Goal: Check status: Check status

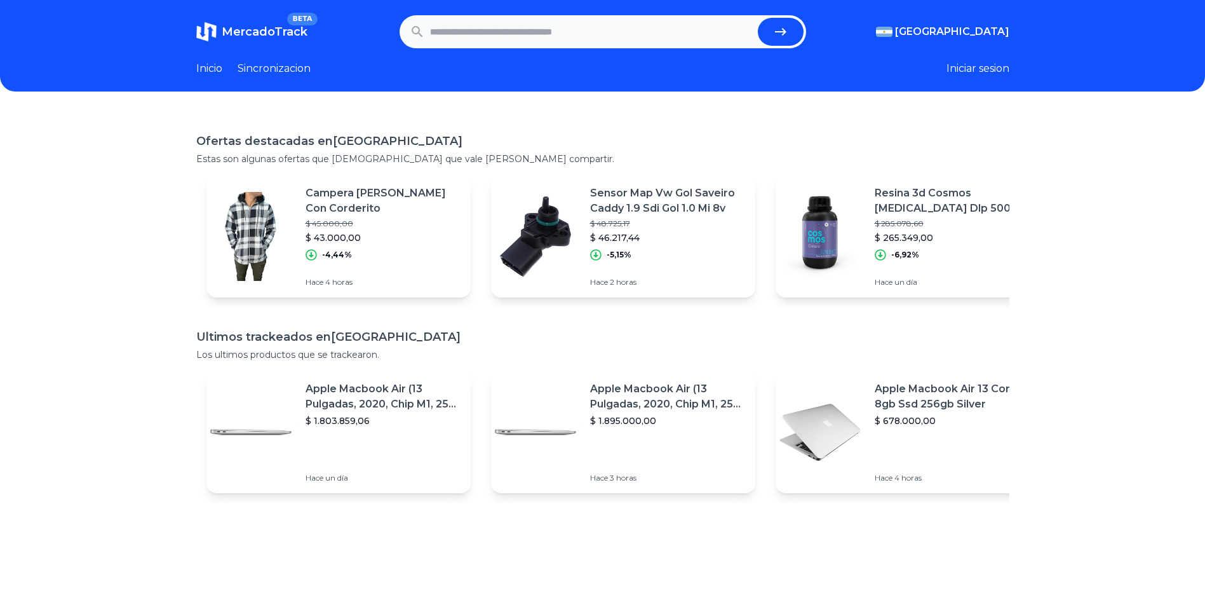
click at [579, 26] on input "text" at bounding box center [591, 32] width 323 height 28
type input "**********"
click at [758, 18] on button "submit" at bounding box center [781, 32] width 46 height 28
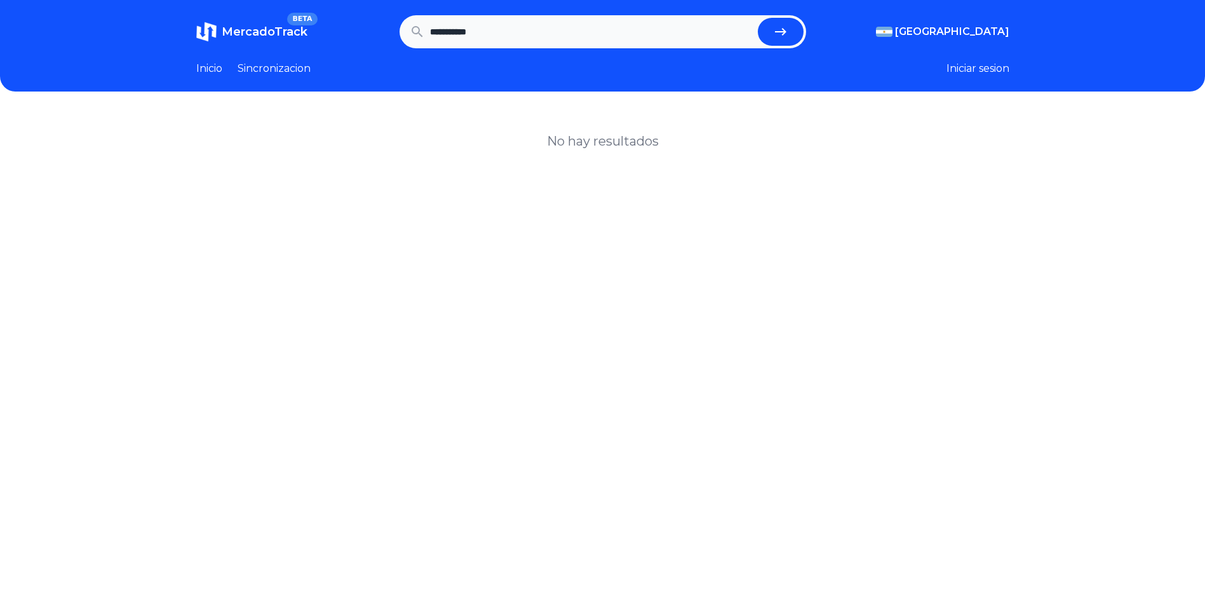
click at [800, 25] on button "submit" at bounding box center [781, 32] width 46 height 28
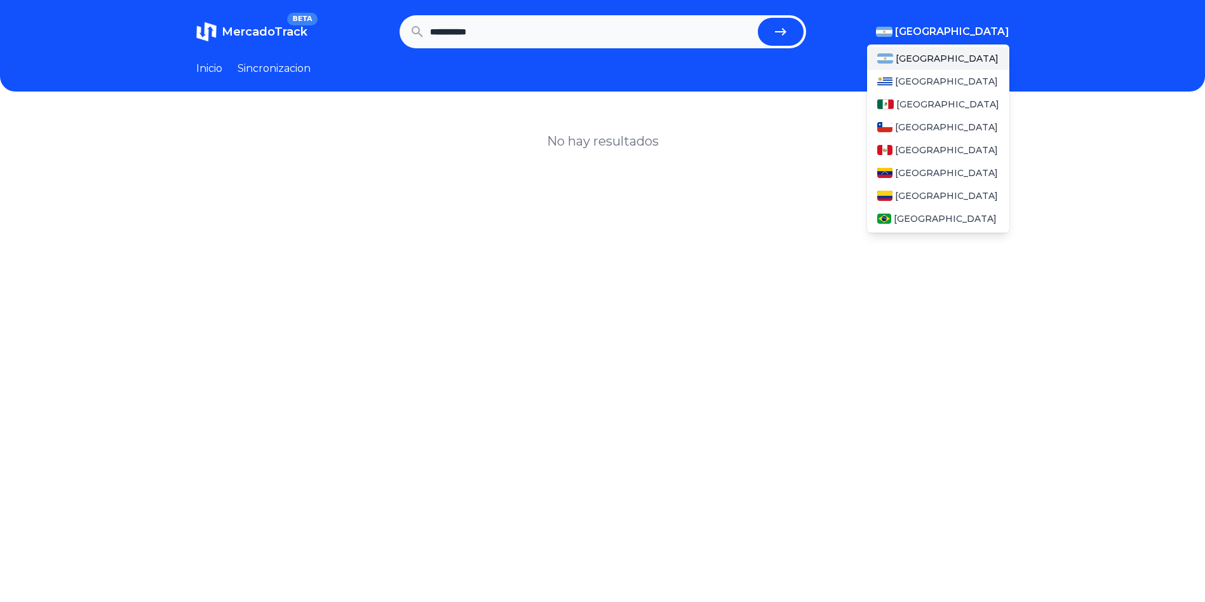
click at [969, 28] on span "[GEOGRAPHIC_DATA]" at bounding box center [952, 31] width 114 height 15
click at [926, 100] on span "[GEOGRAPHIC_DATA]" at bounding box center [947, 104] width 103 height 13
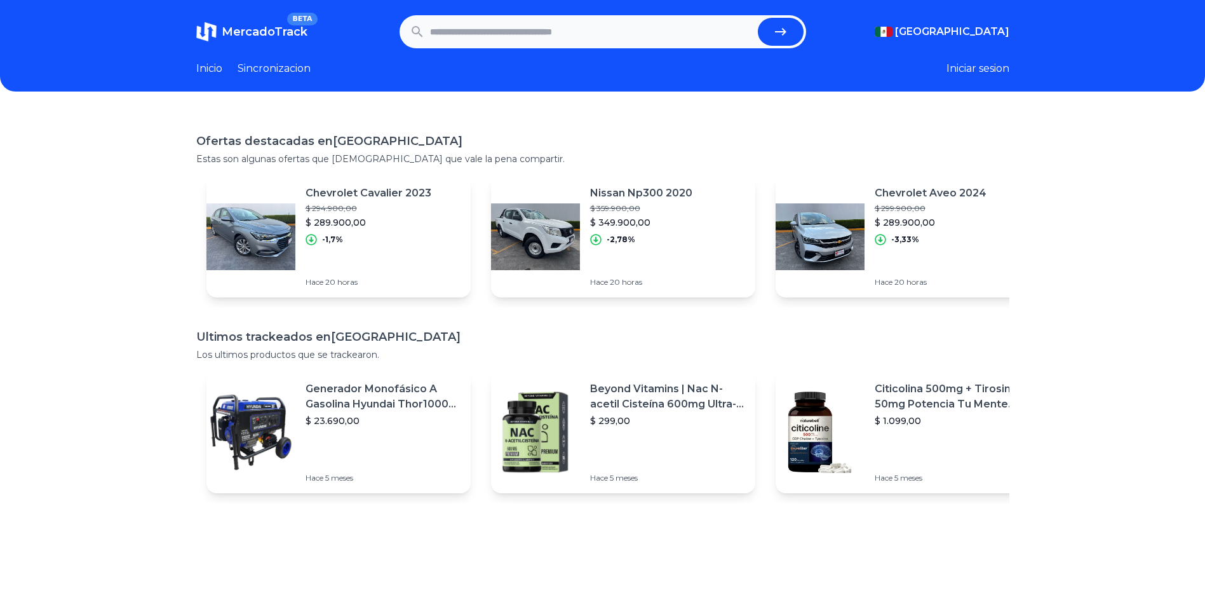
click at [579, 33] on input "text" at bounding box center [591, 32] width 323 height 28
type input "**********"
click at [758, 18] on button "submit" at bounding box center [781, 32] width 46 height 28
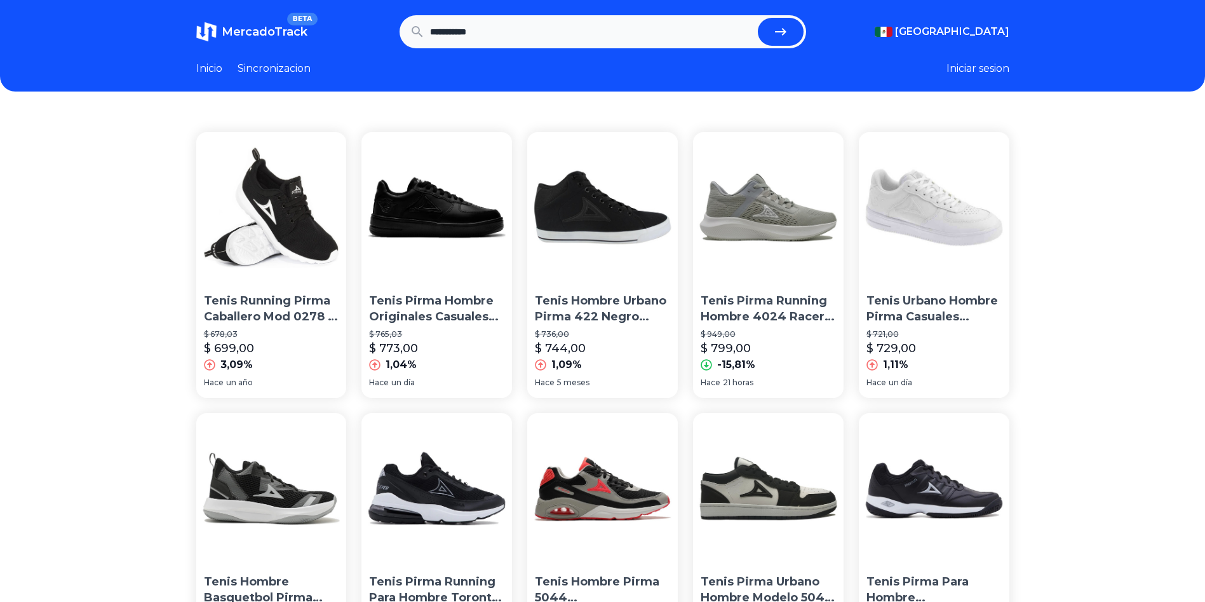
click at [951, 212] on img at bounding box center [934, 207] width 151 height 151
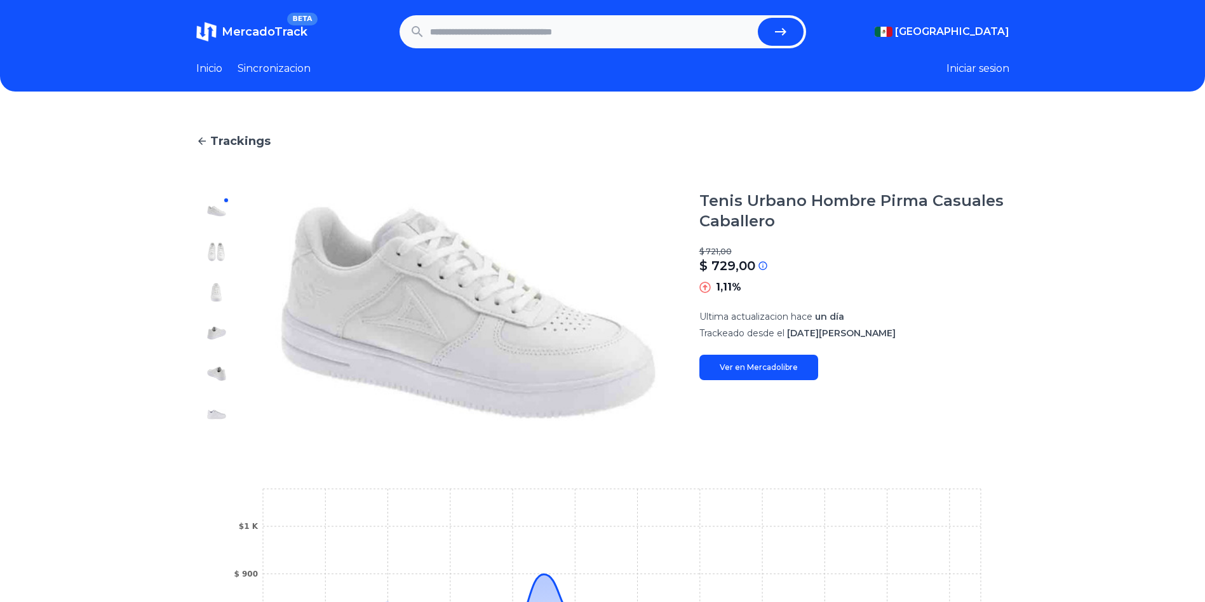
click at [205, 137] on icon at bounding box center [201, 140] width 11 height 11
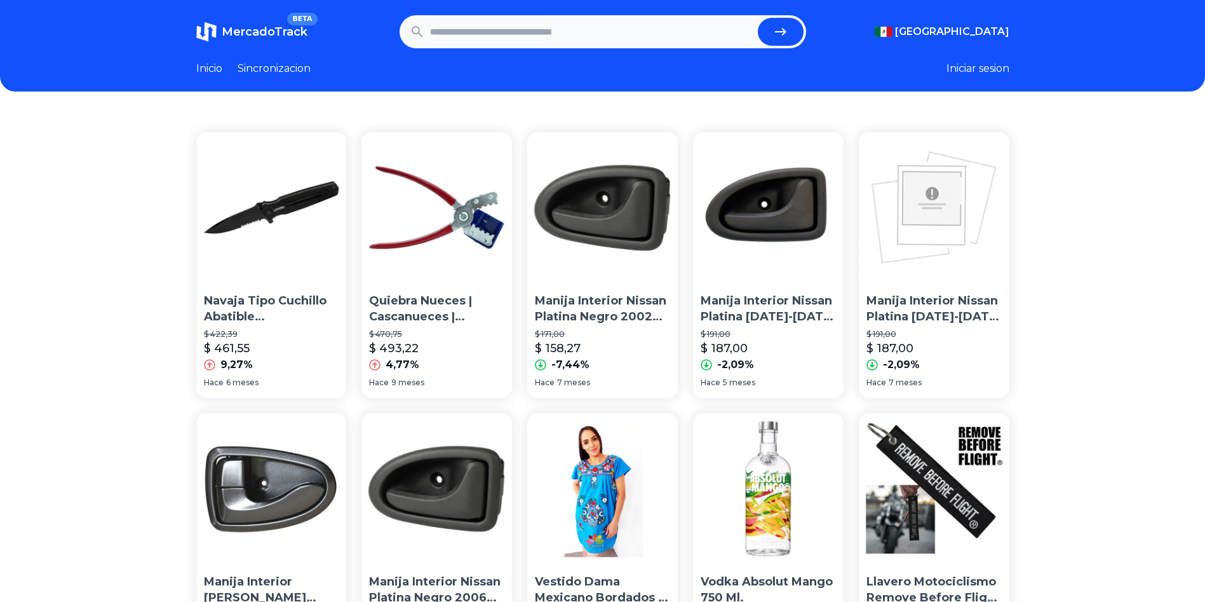
click at [216, 72] on link "Inicio" at bounding box center [209, 68] width 26 height 15
